Goal: Task Accomplishment & Management: Use online tool/utility

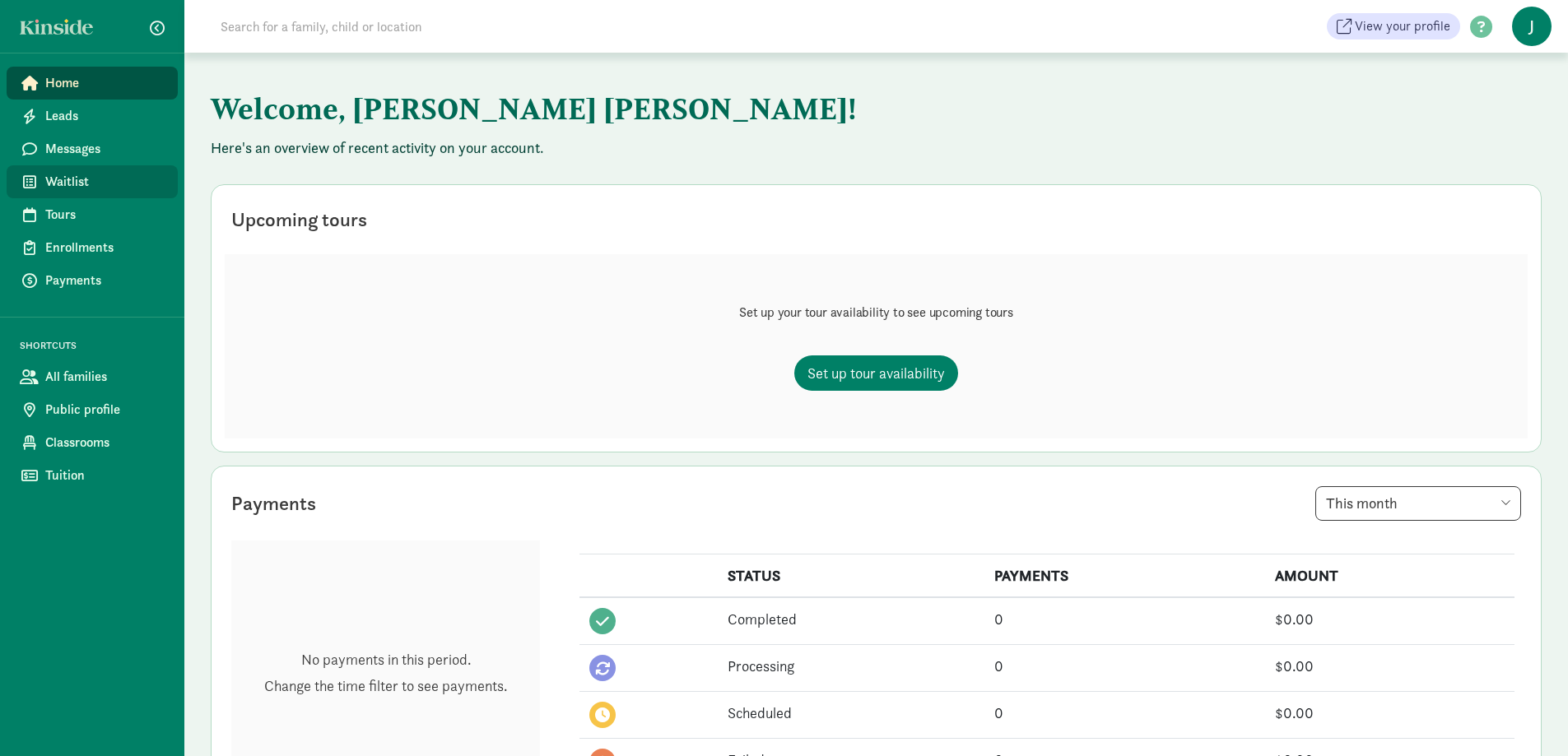
click at [46, 181] on span "Waitlist" at bounding box center [104, 181] width 120 height 19
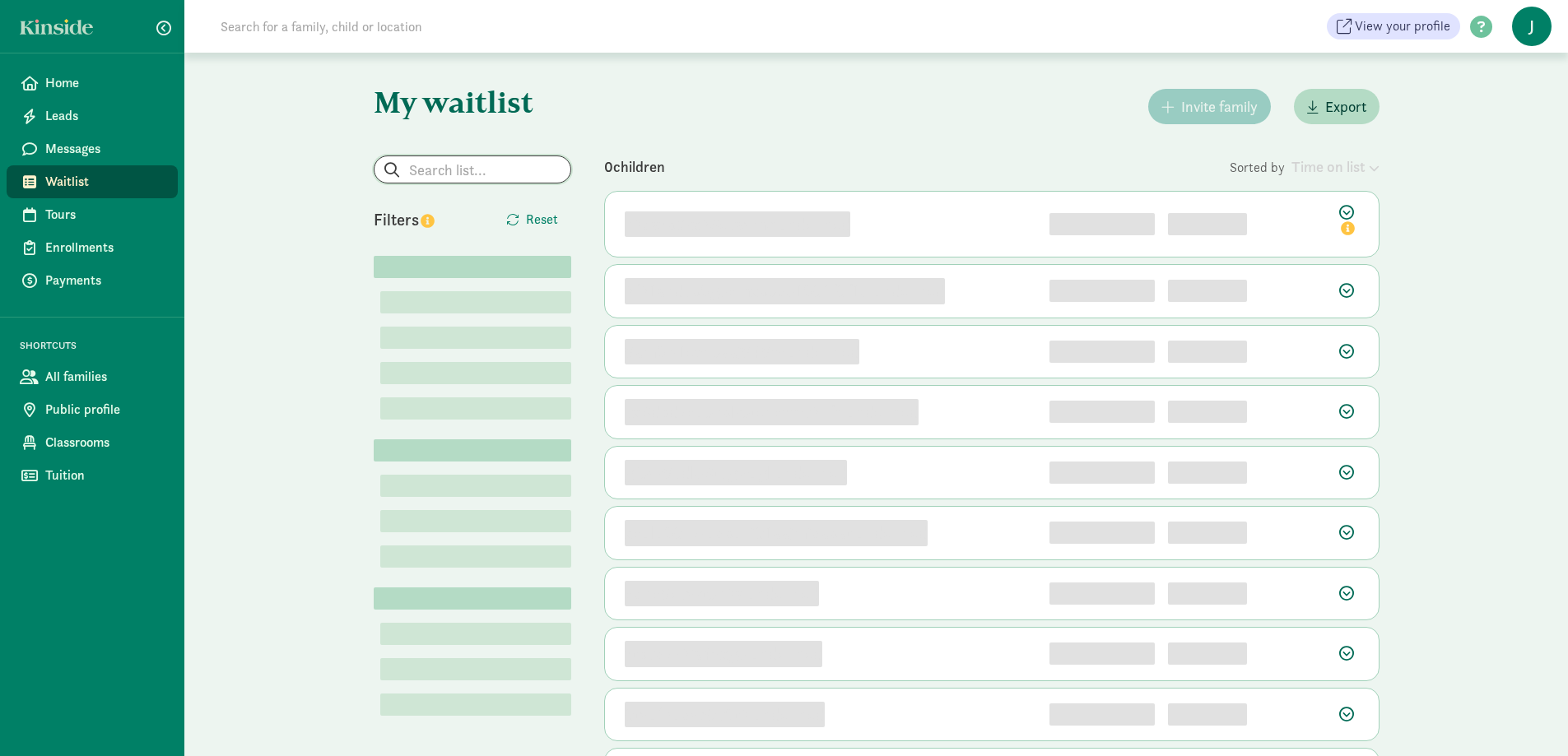
click at [447, 163] on input "search" at bounding box center [472, 170] width 196 height 27
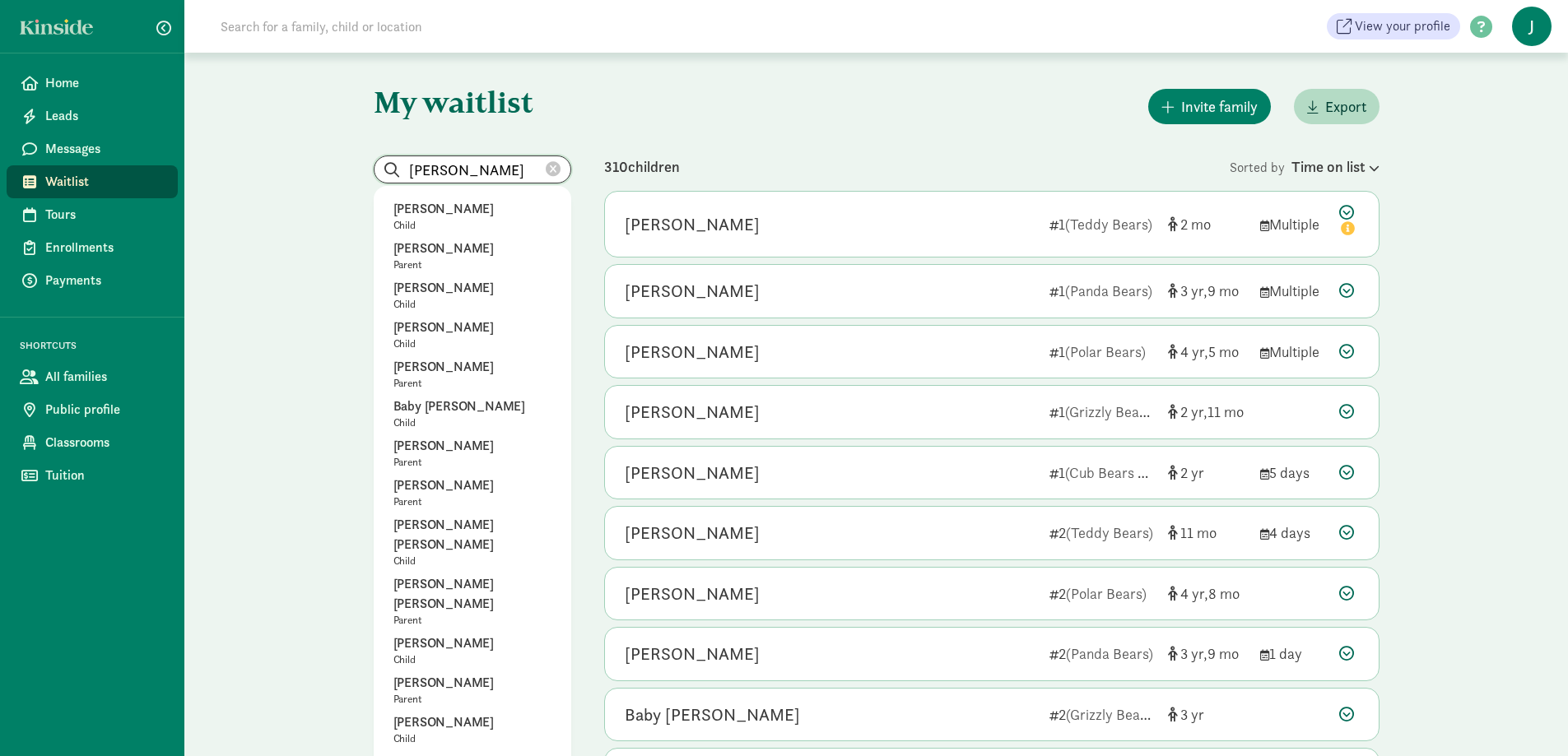
type input "[PERSON_NAME]"
